Goal: Transaction & Acquisition: Purchase product/service

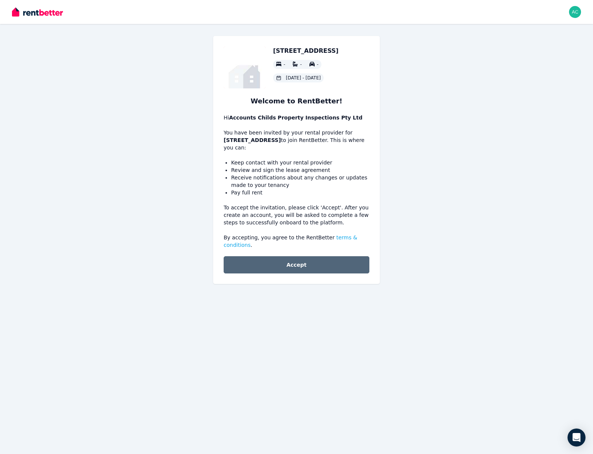
click at [296, 266] on button "Accept" at bounding box center [297, 264] width 146 height 17
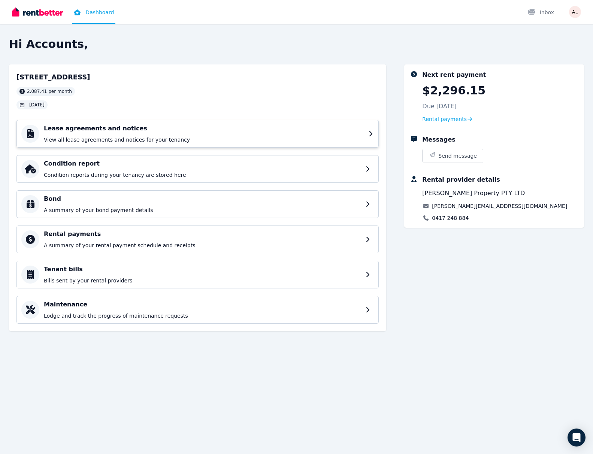
click at [286, 130] on h4 "Lease agreements and notices" at bounding box center [204, 128] width 320 height 9
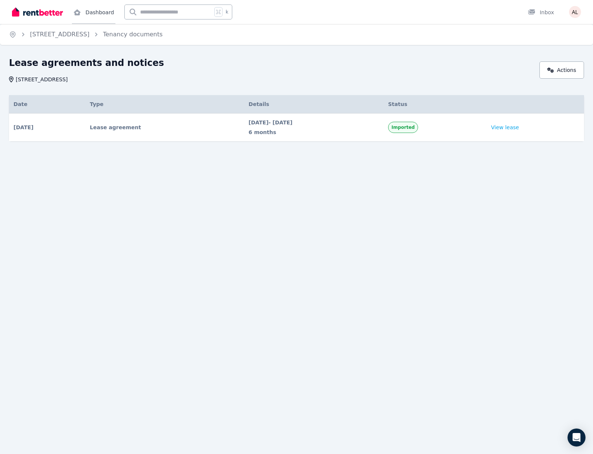
click at [91, 14] on link "Dashboard" at bounding box center [93, 12] width 43 height 24
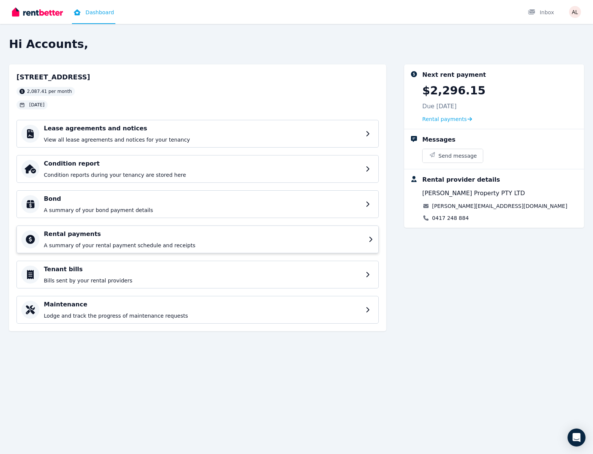
click at [123, 240] on div "Rental payments A summary of your rental payment schedule and receipts" at bounding box center [204, 239] width 320 height 19
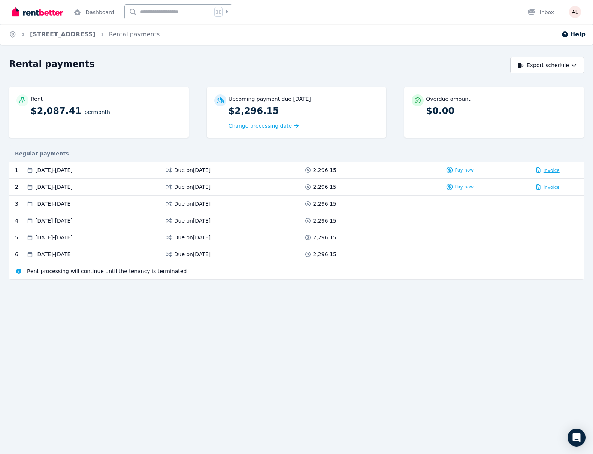
click at [556, 172] on span "Invoice" at bounding box center [552, 170] width 16 height 5
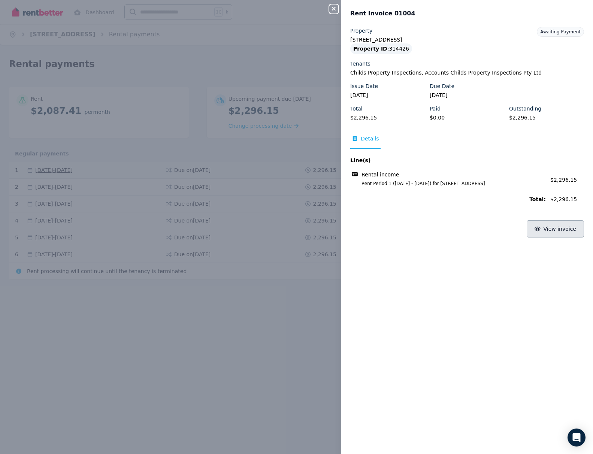
click at [554, 231] on span "View invoice" at bounding box center [560, 229] width 33 height 6
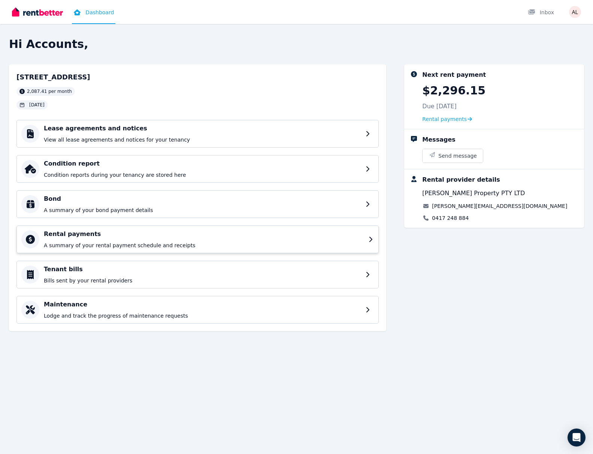
click at [81, 237] on h4 "Rental payments" at bounding box center [204, 234] width 320 height 9
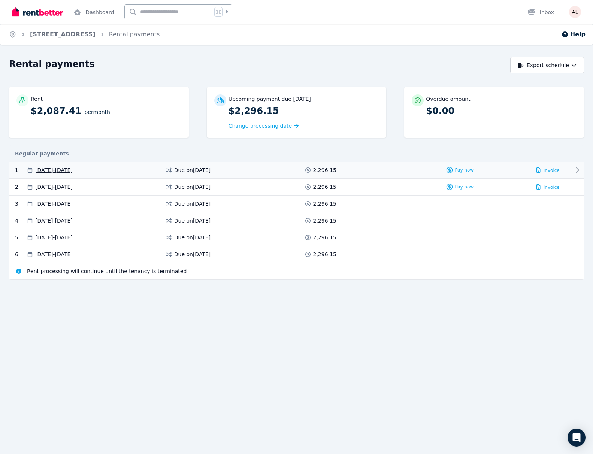
click at [465, 169] on span "Pay now" at bounding box center [464, 170] width 19 height 6
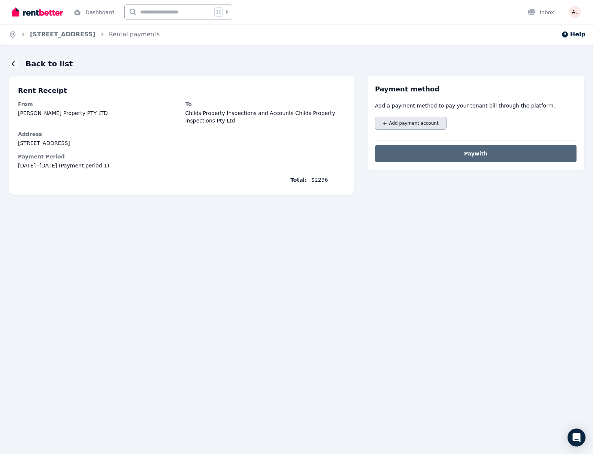
click at [404, 126] on button "Add payment account" at bounding box center [411, 123] width 72 height 13
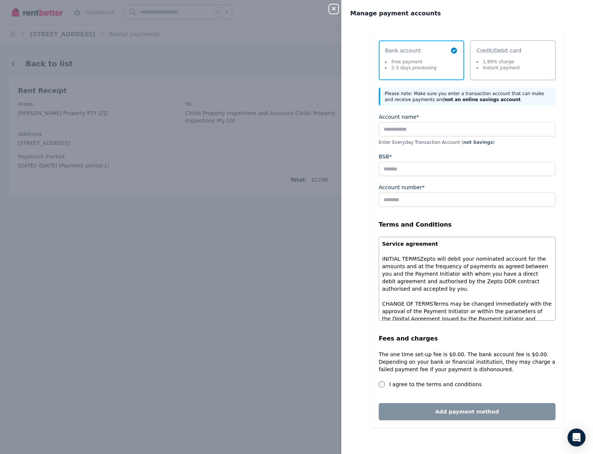
click at [331, 10] on icon "button" at bounding box center [333, 9] width 9 height 6
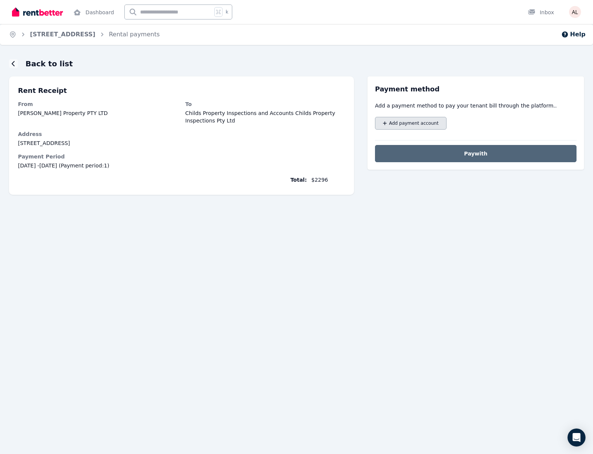
click at [415, 125] on span "Add payment account" at bounding box center [413, 123] width 49 height 6
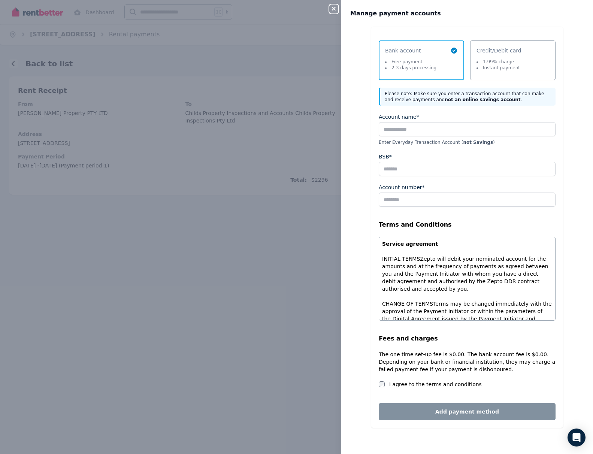
click at [338, 10] on icon "button" at bounding box center [333, 9] width 9 height 6
